Goal: Information Seeking & Learning: Learn about a topic

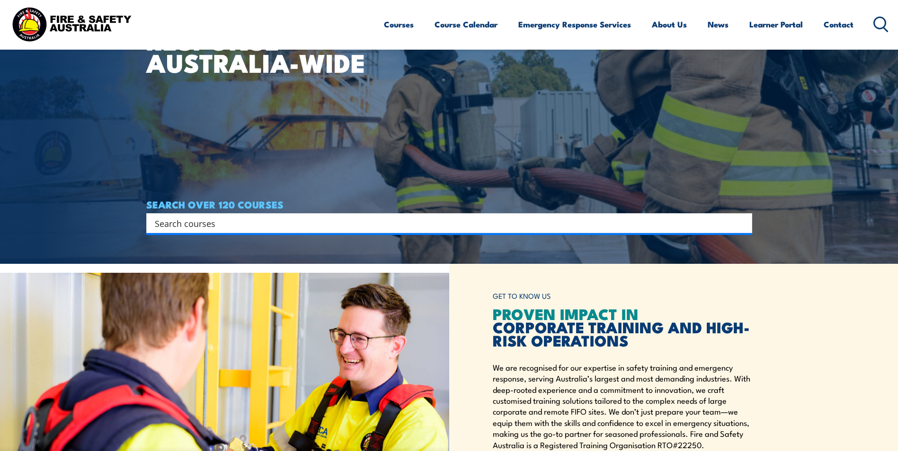
scroll to position [189, 0]
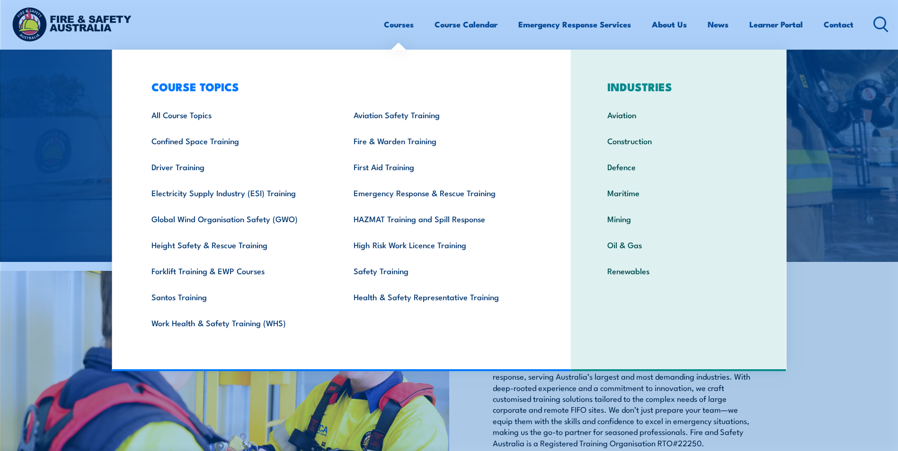
click at [390, 27] on link "Courses" at bounding box center [399, 24] width 30 height 25
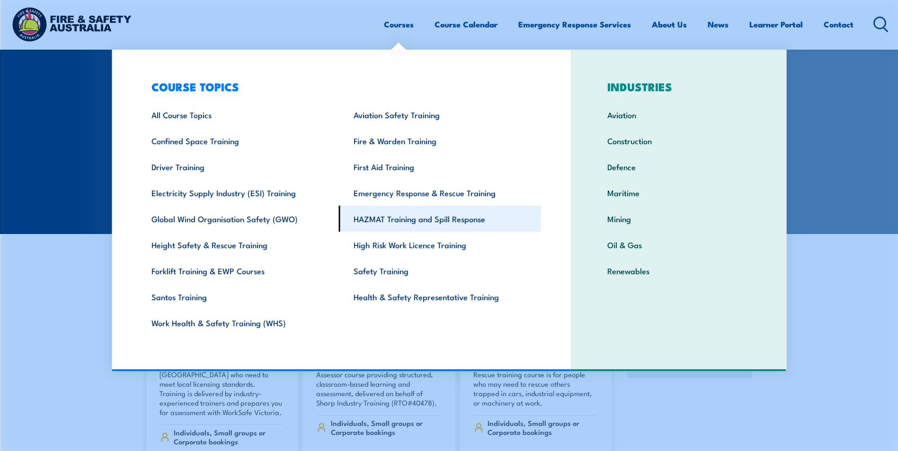
scroll to position [95, 0]
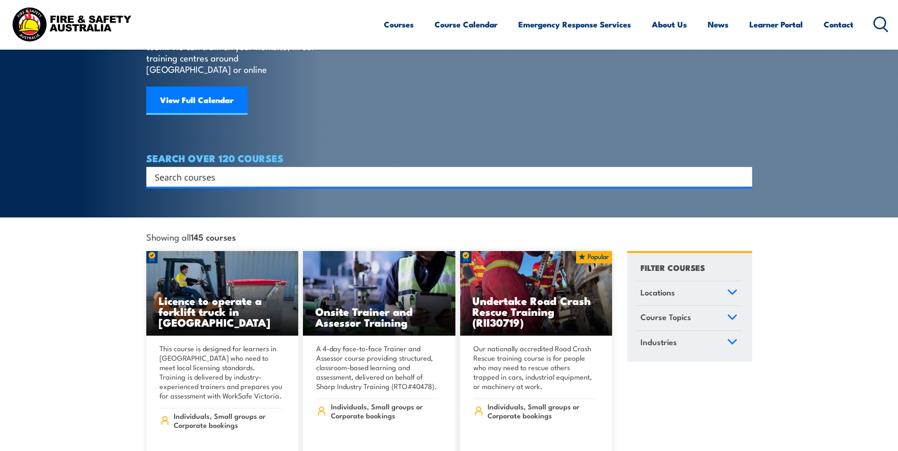
click at [265, 170] on input "Search input" at bounding box center [443, 177] width 576 height 14
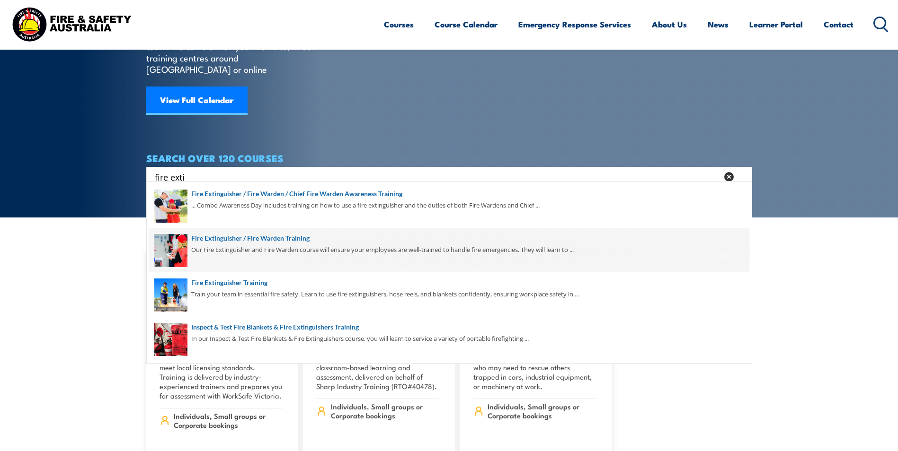
type input "fire exti"
click at [276, 247] on span at bounding box center [449, 250] width 600 height 44
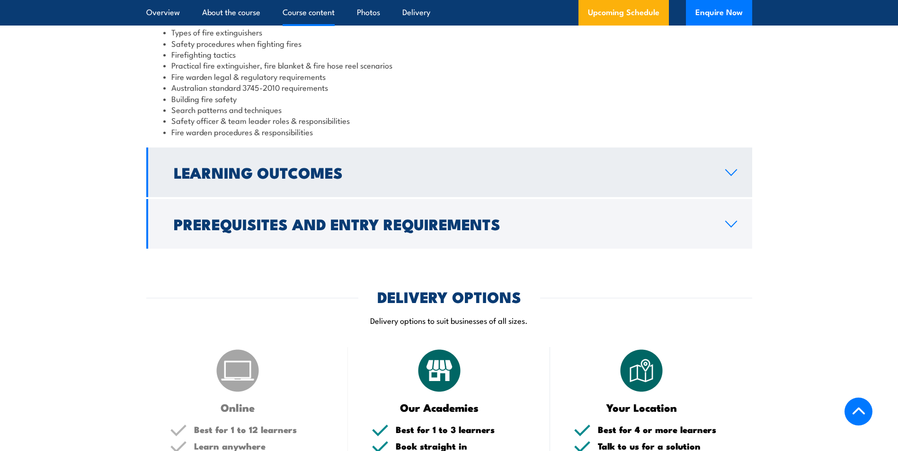
scroll to position [852, 0]
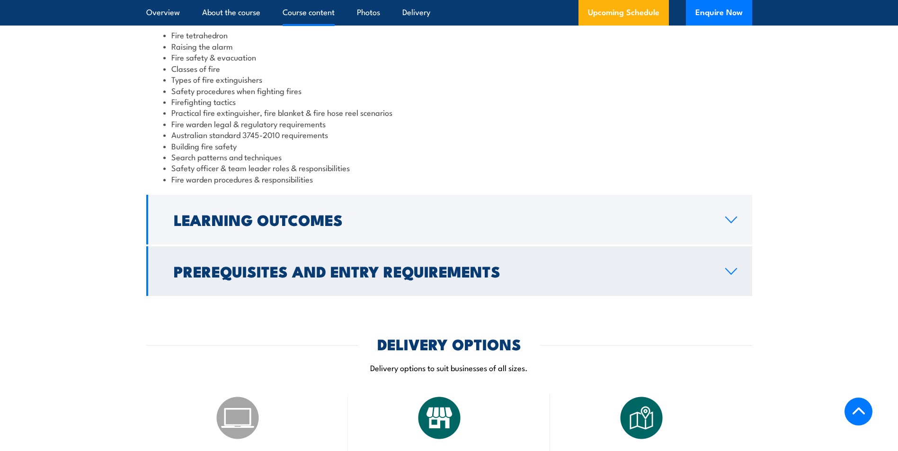
click at [360, 269] on h2 "Prerequisites and Entry Requirements" at bounding box center [442, 270] width 536 height 13
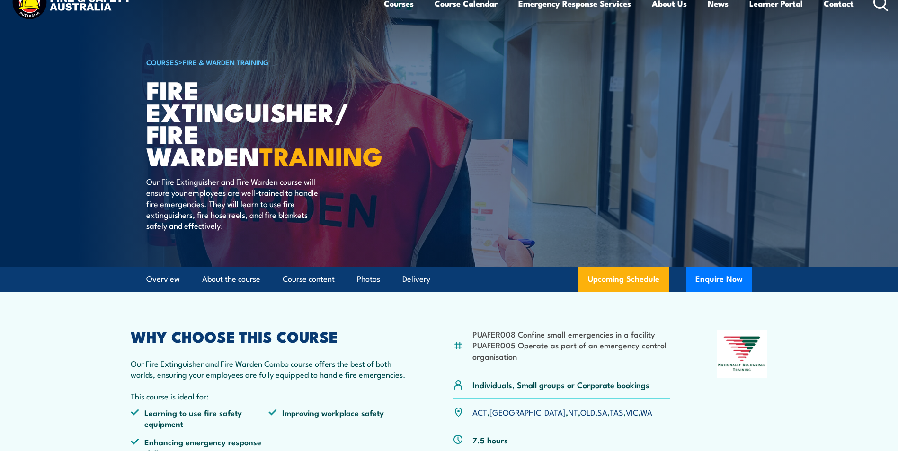
scroll to position [47, 0]
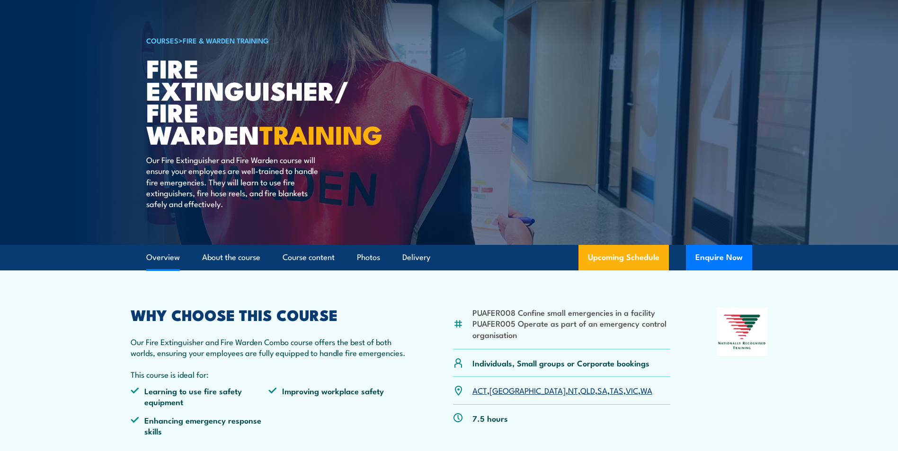
click at [176, 259] on link "Overview" at bounding box center [163, 257] width 34 height 25
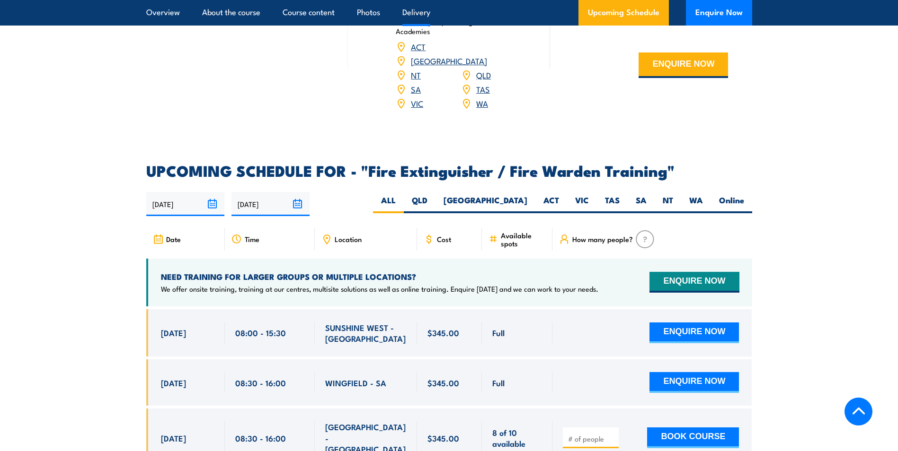
scroll to position [1300, 0]
